Goal: Task Accomplishment & Management: Manage account settings

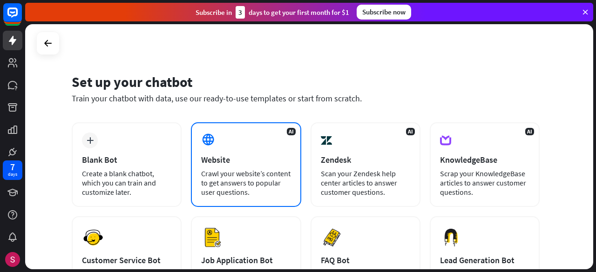
click at [215, 157] on div "Website" at bounding box center [245, 160] width 89 height 11
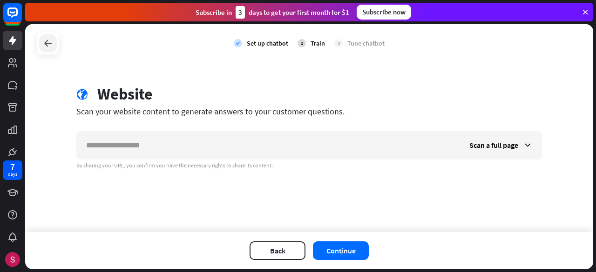
click at [39, 43] on div at bounding box center [48, 43] width 18 height 18
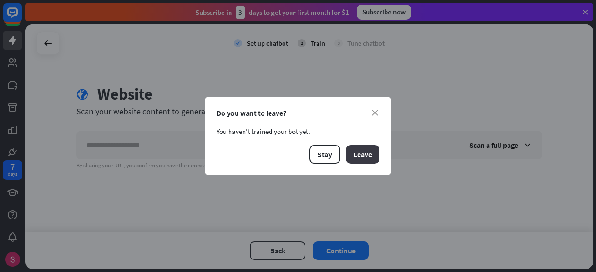
click at [371, 155] on button "Leave" at bounding box center [363, 154] width 34 height 19
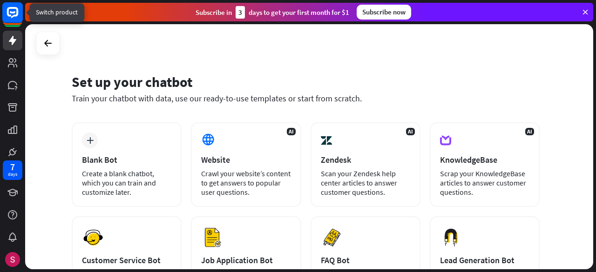
click at [18, 13] on icon at bounding box center [12, 12] width 11 height 11
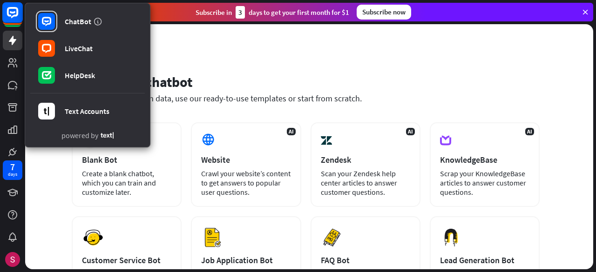
click at [18, 13] on icon at bounding box center [12, 12] width 11 height 11
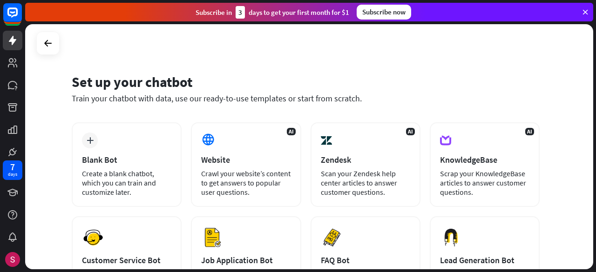
click at [388, 13] on div "Subscribe now" at bounding box center [383, 12] width 54 height 15
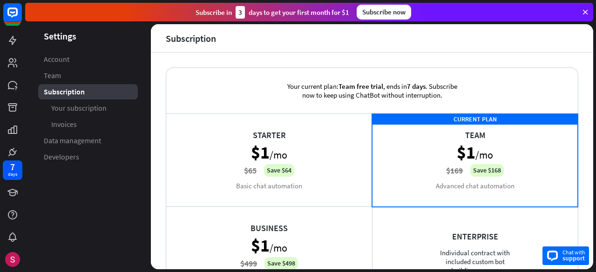
click at [577, 256] on span "support" at bounding box center [573, 258] width 23 height 8
